Goal: Entertainment & Leisure: Consume media (video, audio)

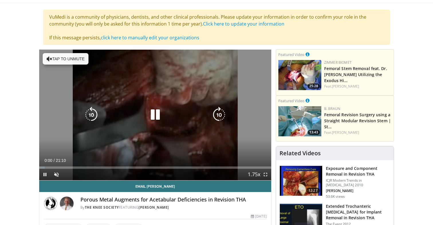
scroll to position [37, 0]
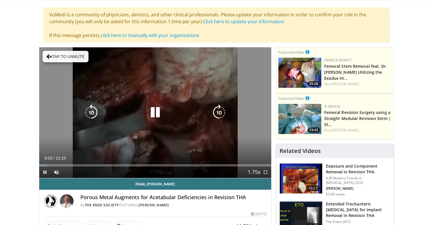
click at [162, 114] on icon "Video Player" at bounding box center [155, 112] width 16 height 16
click at [67, 52] on button "Tap to unmute" at bounding box center [66, 56] width 46 height 11
click at [150, 121] on div "10 seconds Tap to unmute" at bounding box center [155, 112] width 232 height 130
click at [157, 121] on div "10 seconds Tap to unmute" at bounding box center [155, 112] width 232 height 130
